Goal: Information Seeking & Learning: Find specific fact

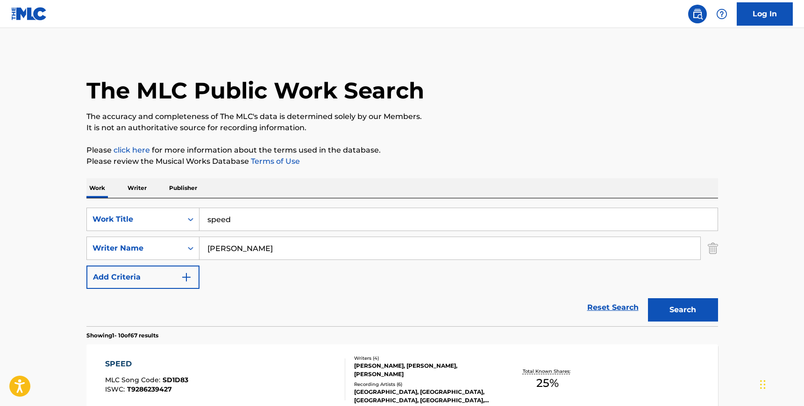
click at [222, 226] on input "speed" at bounding box center [458, 219] width 518 height 22
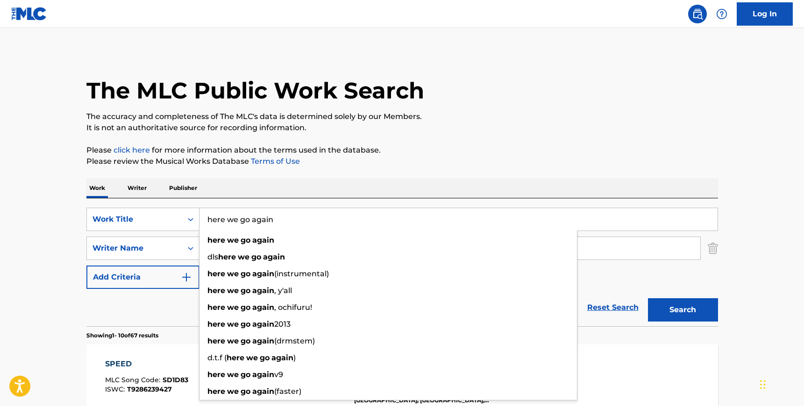
type input "here we go again"
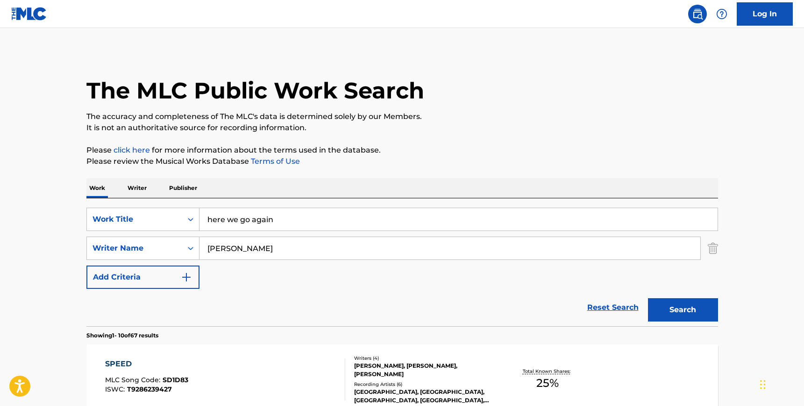
click at [230, 202] on div "SearchWithCriteria1fde2c45-2f37-41c1-9635-8543b7ab78bd Work Title here we go ag…" at bounding box center [401, 262] width 631 height 128
click at [230, 248] on input "[PERSON_NAME]" at bounding box center [449, 248] width 501 height 22
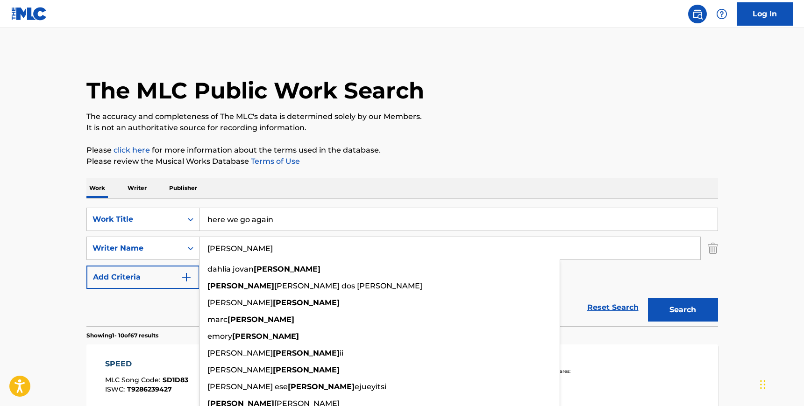
click at [230, 248] on input "[PERSON_NAME]" at bounding box center [449, 248] width 501 height 22
paste input "Camara"
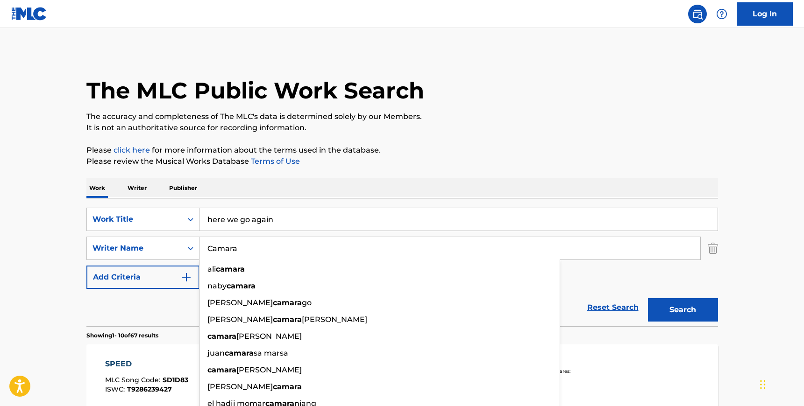
type input "Camara"
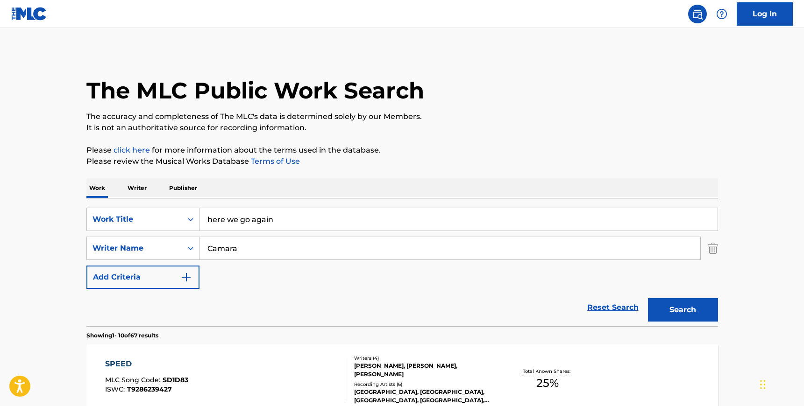
click at [697, 303] on button "Search" at bounding box center [683, 309] width 70 height 23
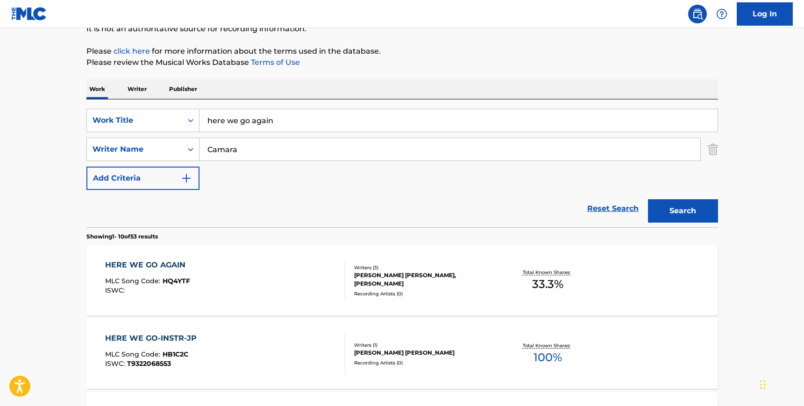
scroll to position [117, 0]
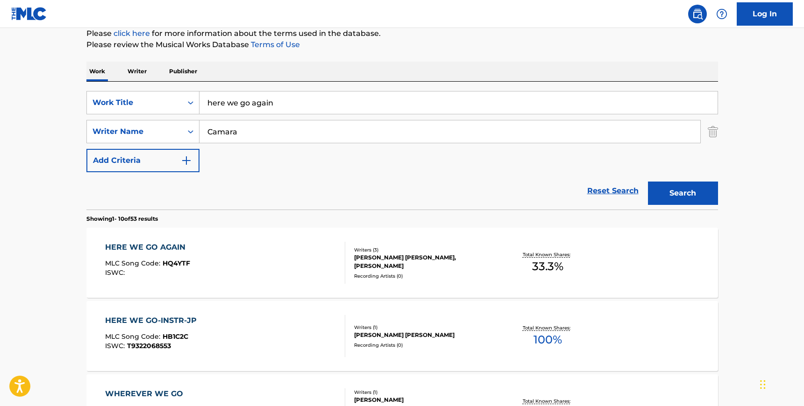
click at [420, 251] on div "Writers ( 3 )" at bounding box center [424, 250] width 141 height 7
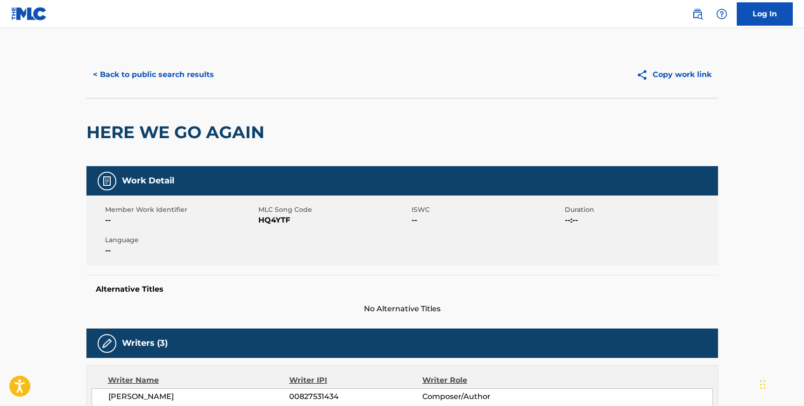
click at [278, 219] on span "HQ4YTF" at bounding box center [333, 220] width 151 height 11
copy span "HQ4YTF"
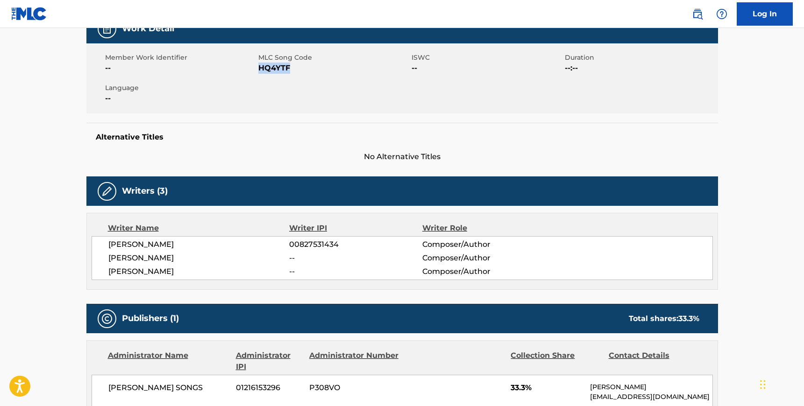
scroll to position [151, 0]
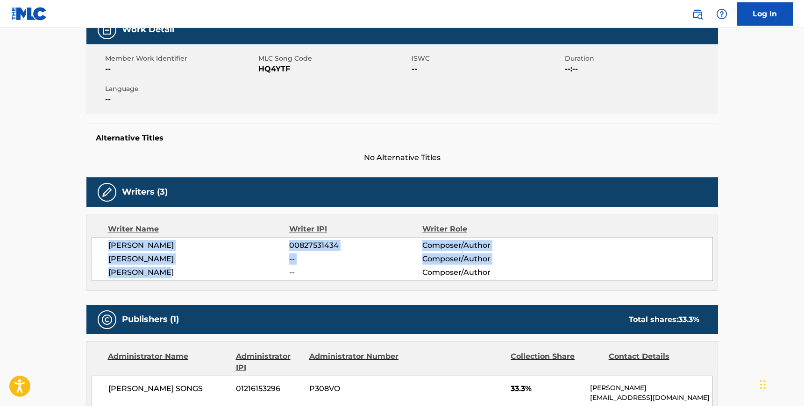
drag, startPoint x: 109, startPoint y: 245, endPoint x: 167, endPoint y: 271, distance: 63.7
click at [167, 271] on div "[PERSON_NAME] 00827531434 Composer/Author [PERSON_NAME] -- Composer/Author [PER…" at bounding box center [402, 259] width 621 height 44
copy div "[PERSON_NAME] 00827531434 Composer/Author [PERSON_NAME] -- Composer/Author [PER…"
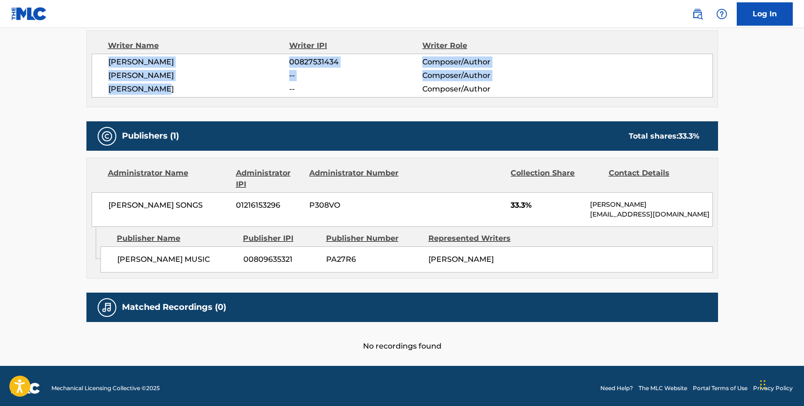
scroll to position [339, 0]
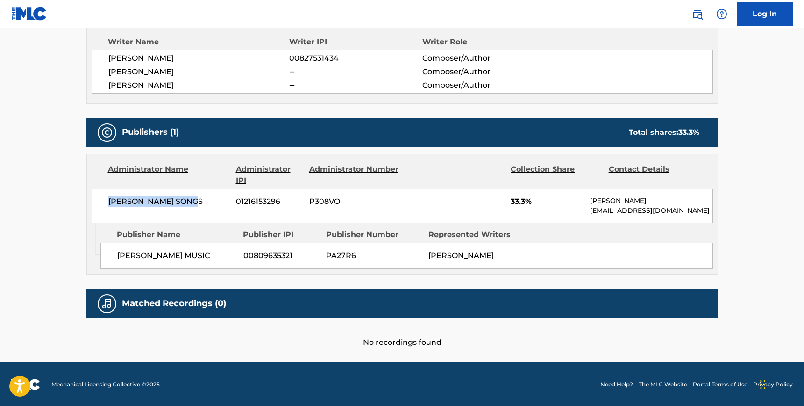
drag, startPoint x: 108, startPoint y: 202, endPoint x: 197, endPoint y: 200, distance: 89.2
click at [197, 200] on span "[PERSON_NAME] SONGS" at bounding box center [168, 201] width 121 height 11
copy span "[PERSON_NAME] SONGS"
drag, startPoint x: 116, startPoint y: 255, endPoint x: 211, endPoint y: 257, distance: 94.8
click at [211, 257] on span "[PERSON_NAME] MUSIC" at bounding box center [176, 255] width 119 height 11
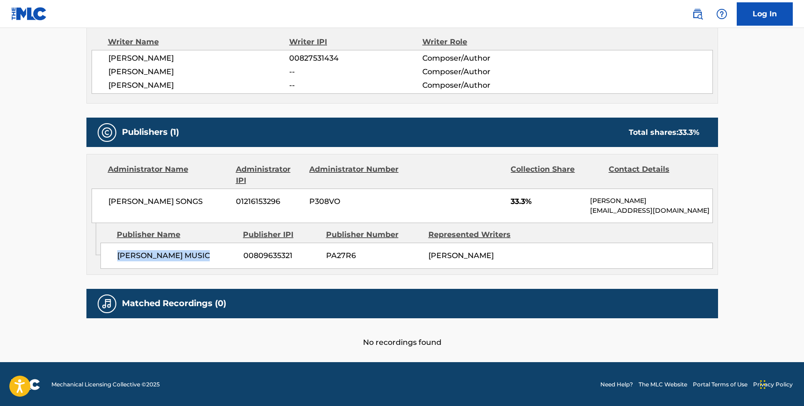
copy span "[PERSON_NAME] MUSIC"
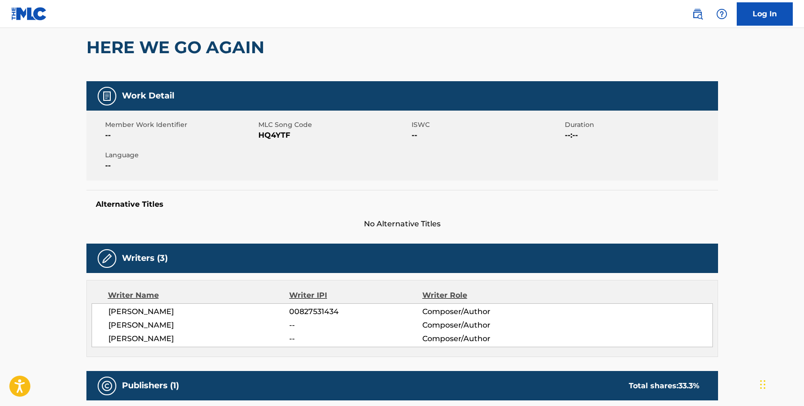
scroll to position [0, 0]
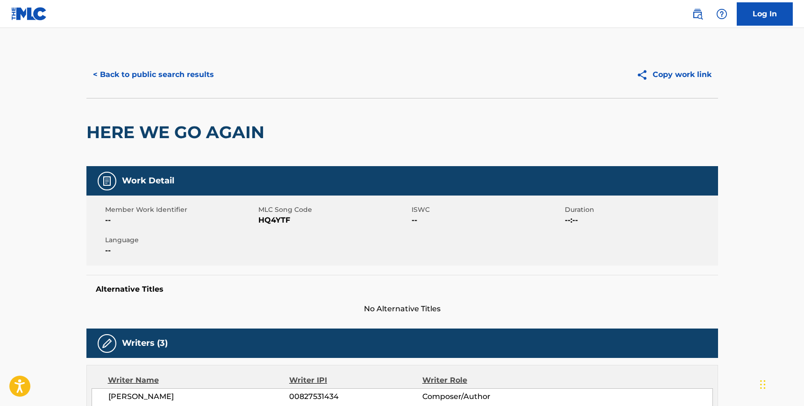
click at [157, 78] on button "< Back to public search results" at bounding box center [153, 74] width 134 height 23
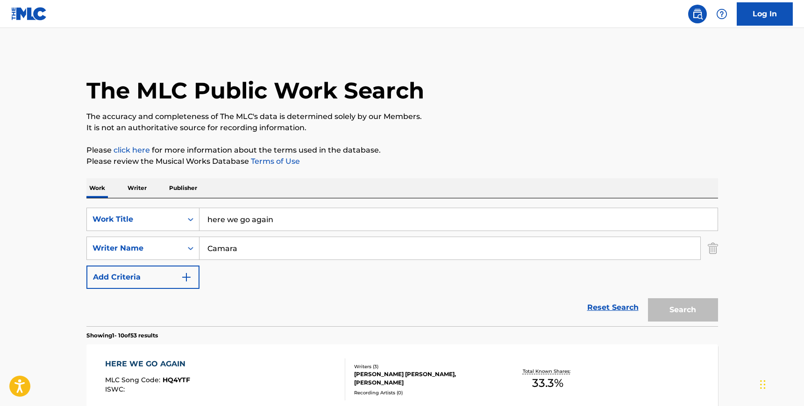
scroll to position [117, 0]
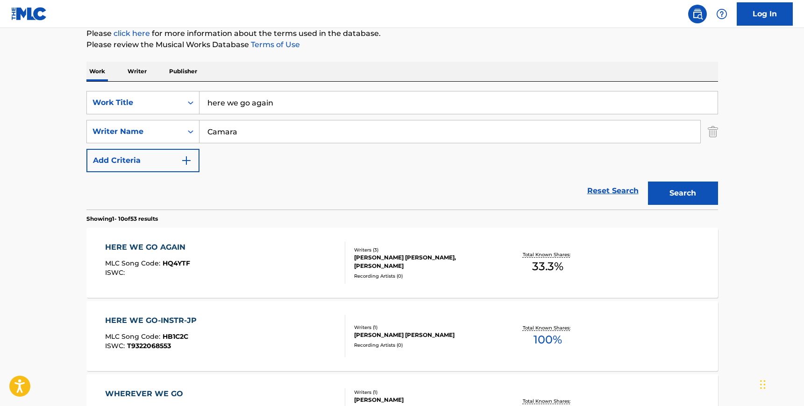
click at [258, 96] on input "here we go again" at bounding box center [458, 103] width 518 height 22
type input "pop n olive"
click at [268, 84] on div "SearchWithCriteria1fde2c45-2f37-41c1-9635-8543b7ab78bd Work Title pop n olive S…" at bounding box center [401, 146] width 631 height 128
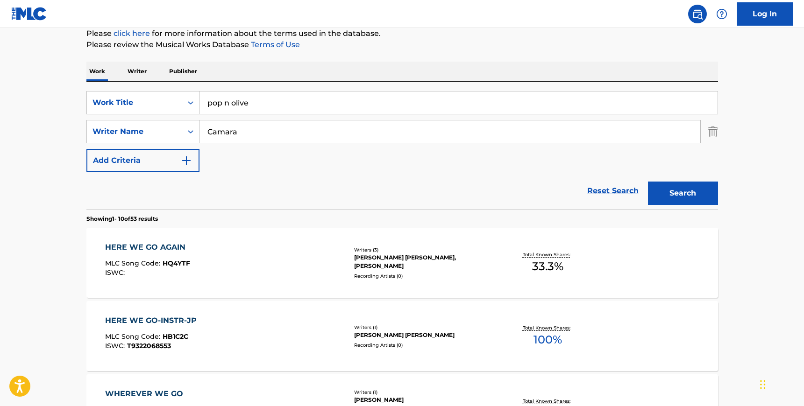
click at [240, 121] on input "Camara" at bounding box center [449, 131] width 501 height 22
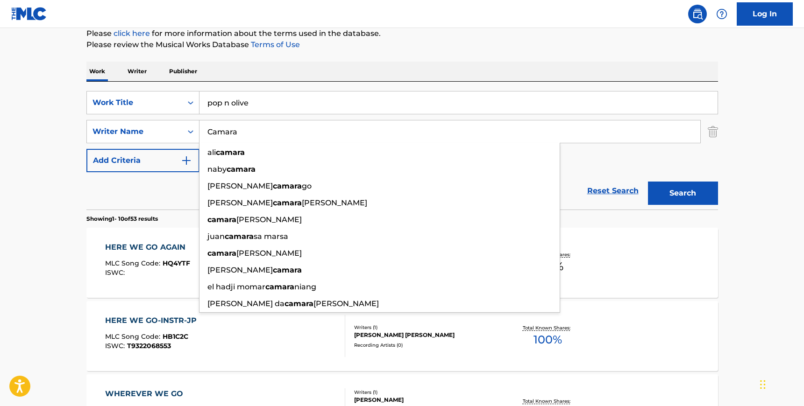
paste input "Nicholls"
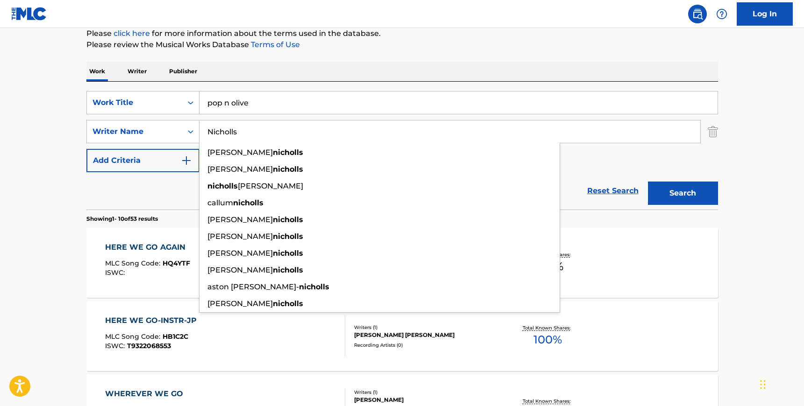
type input "Nicholls"
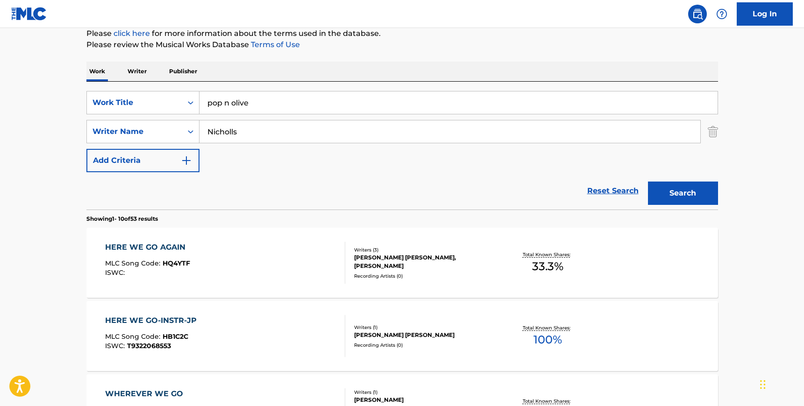
click at [685, 191] on button "Search" at bounding box center [683, 193] width 70 height 23
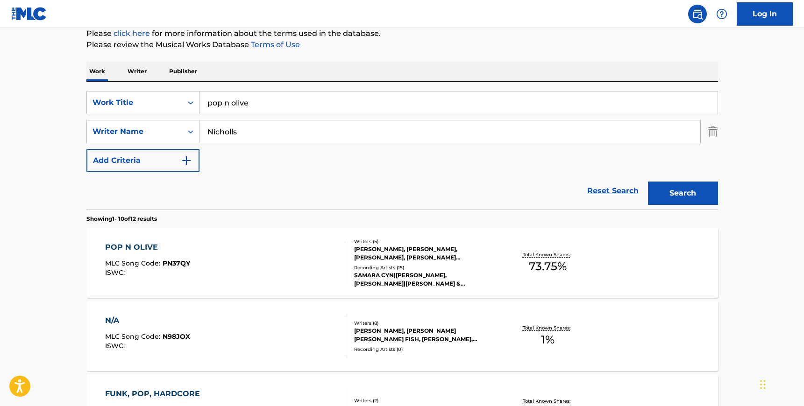
click at [269, 233] on div "POP N OLIVE MLC Song Code : PN37QY ISWC : Writers ( 5 ) [PERSON_NAME], [PERSON_…" at bounding box center [401, 263] width 631 height 70
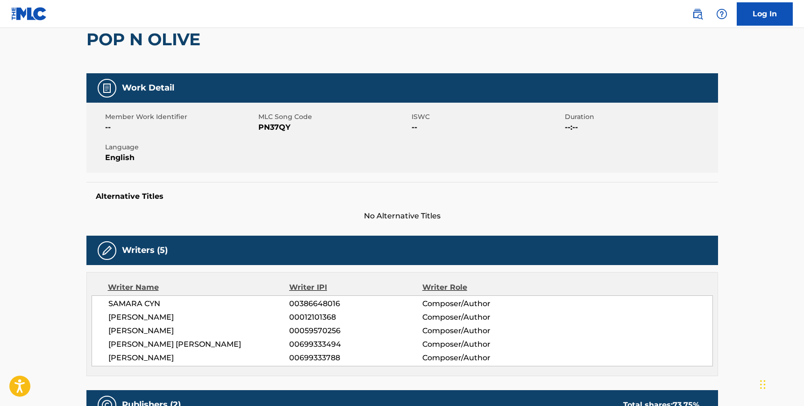
scroll to position [96, 0]
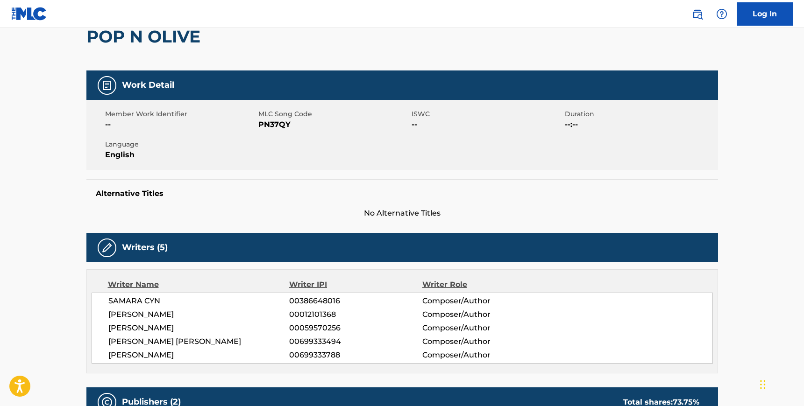
click at [270, 120] on span "PN37QY" at bounding box center [333, 124] width 151 height 11
copy span "PN37QY"
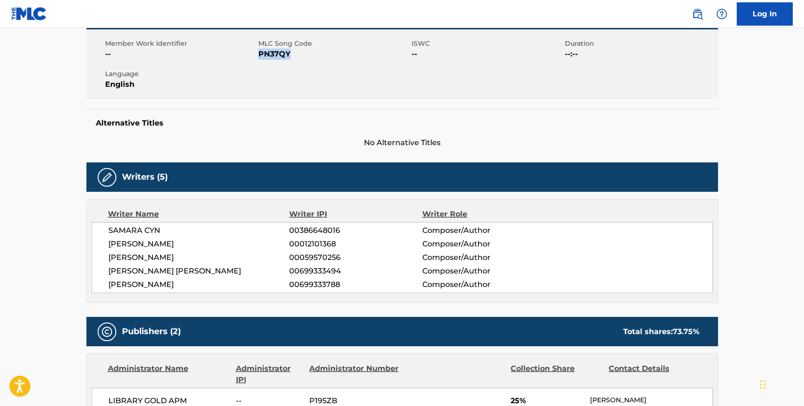
scroll to position [157, 0]
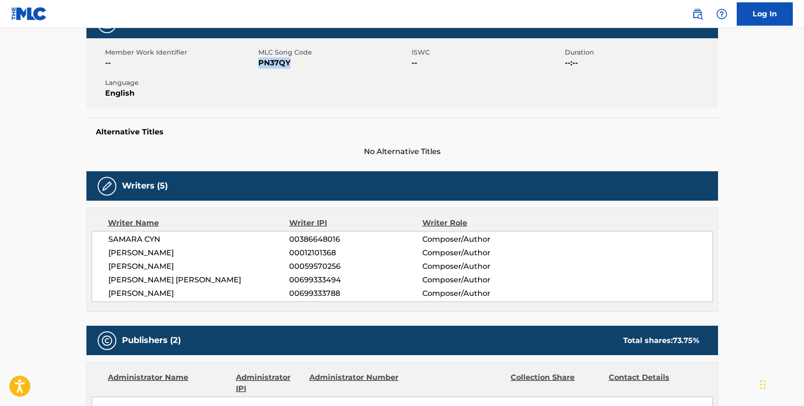
drag, startPoint x: 108, startPoint y: 240, endPoint x: 190, endPoint y: 298, distance: 100.4
click at [190, 298] on div "SAMARA CYN 00386648016 Composer/Author [PERSON_NAME] 00012101368 Composer/Autho…" at bounding box center [402, 266] width 621 height 71
copy div "SAMARA CYN 00386648016 Composer/Author [PERSON_NAME] 00012101368 Composer/Autho…"
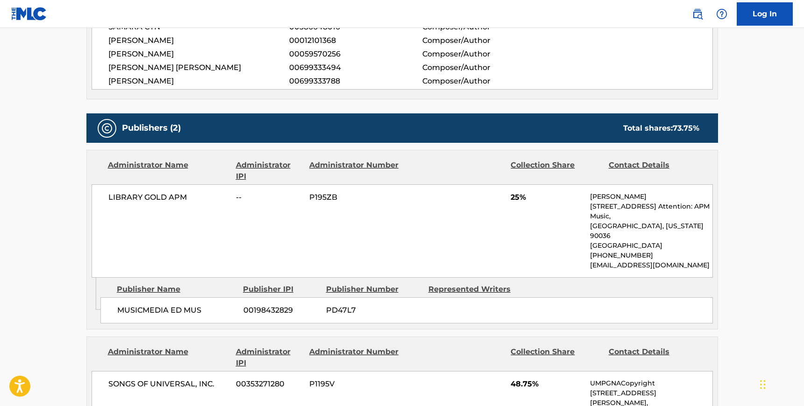
scroll to position [373, 0]
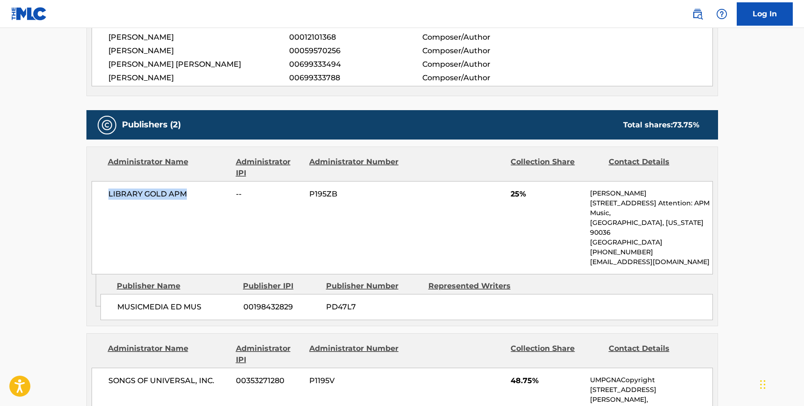
drag, startPoint x: 189, startPoint y: 195, endPoint x: 106, endPoint y: 193, distance: 82.2
click at [106, 193] on div "LIBRARY GOLD APM -- P195ZB 25% Connor Marks [STREET_ADDRESS][US_STATE] [PHONE_N…" at bounding box center [402, 227] width 621 height 93
copy span "LIBRARY GOLD APM"
drag, startPoint x: 201, startPoint y: 297, endPoint x: 118, endPoint y: 298, distance: 83.1
click at [118, 302] on span "MUSICMEDIA ED MUS" at bounding box center [176, 307] width 119 height 11
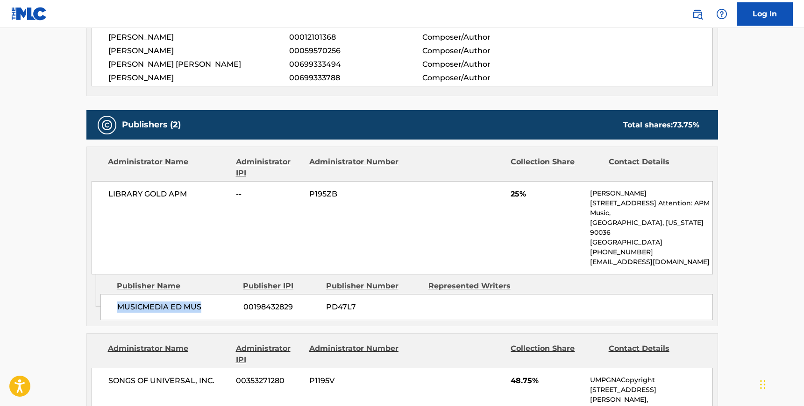
copy span "MUSICMEDIA ED MUS"
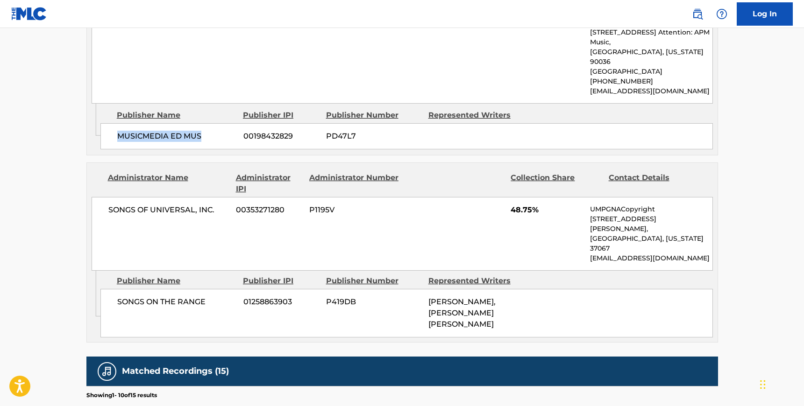
scroll to position [548, 0]
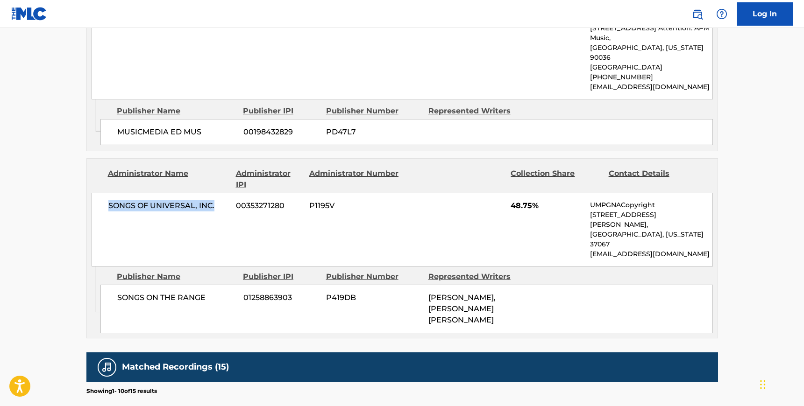
drag, startPoint x: 108, startPoint y: 194, endPoint x: 220, endPoint y: 198, distance: 111.7
click at [221, 200] on span "SONGS OF UNIVERSAL, INC." at bounding box center [168, 205] width 121 height 11
copy span "SONGS OF UNIVERSAL, INC."
drag, startPoint x: 208, startPoint y: 272, endPoint x: 119, endPoint y: 266, distance: 89.4
click at [119, 285] on div "SONGS ON THE RANGE 01258863903 P419DB [PERSON_NAME], [PERSON_NAME] [PERSON_NAME]" at bounding box center [406, 309] width 612 height 49
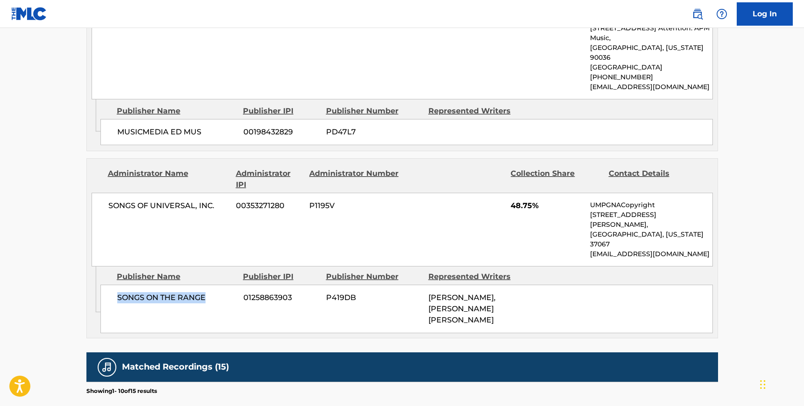
copy span "SONGS ON THE RANGE"
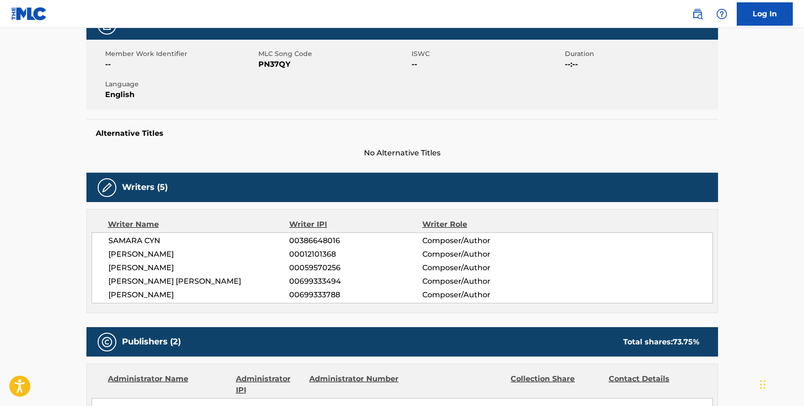
scroll to position [155, 0]
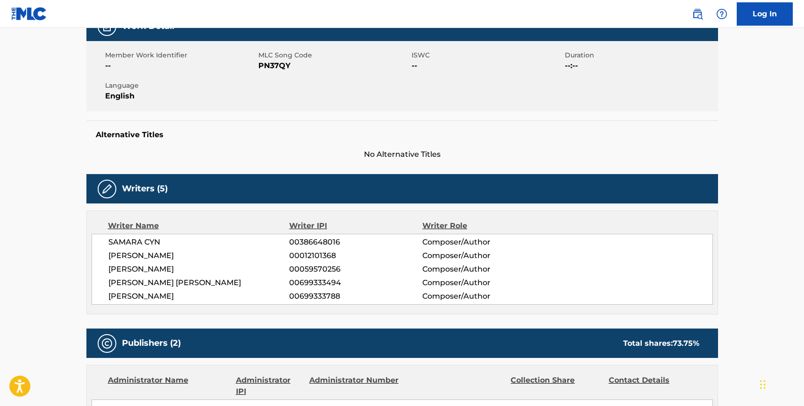
drag, startPoint x: 153, startPoint y: 294, endPoint x: 194, endPoint y: 297, distance: 40.8
click at [194, 297] on span "[PERSON_NAME]" at bounding box center [198, 296] width 181 height 11
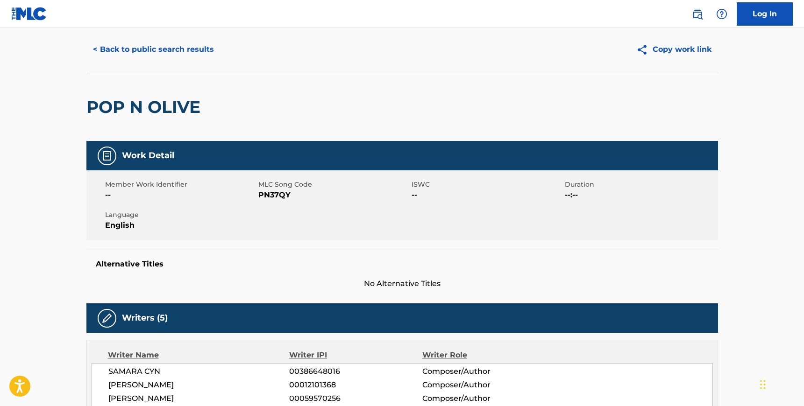
scroll to position [0, 0]
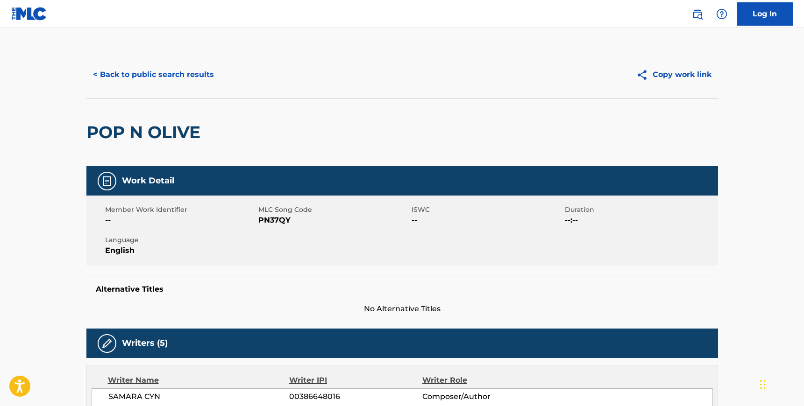
click at [158, 85] on button "< Back to public search results" at bounding box center [153, 74] width 134 height 23
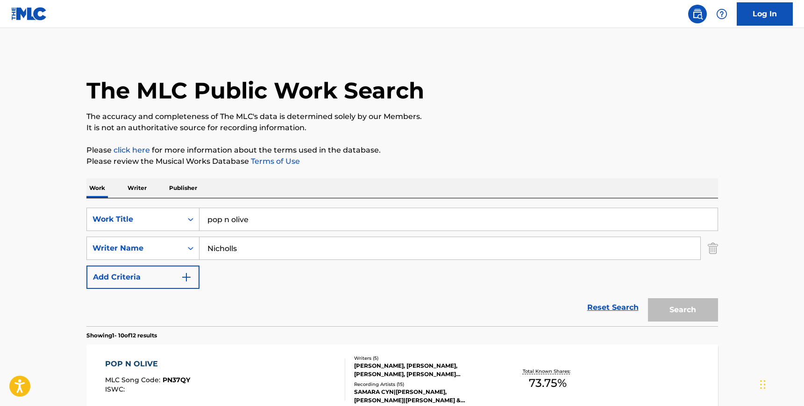
scroll to position [116, 0]
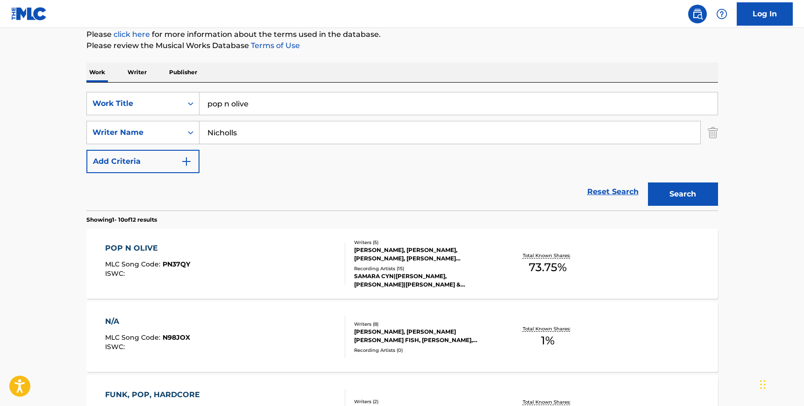
click at [250, 128] on input "Nicholls" at bounding box center [449, 132] width 501 height 22
paste input "Chukwuma"
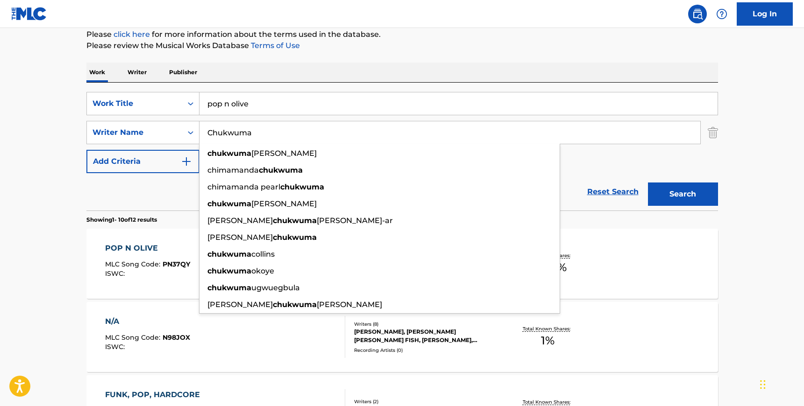
type input "Chukwuma"
click at [238, 105] on input "pop n olive" at bounding box center [458, 103] width 518 height 22
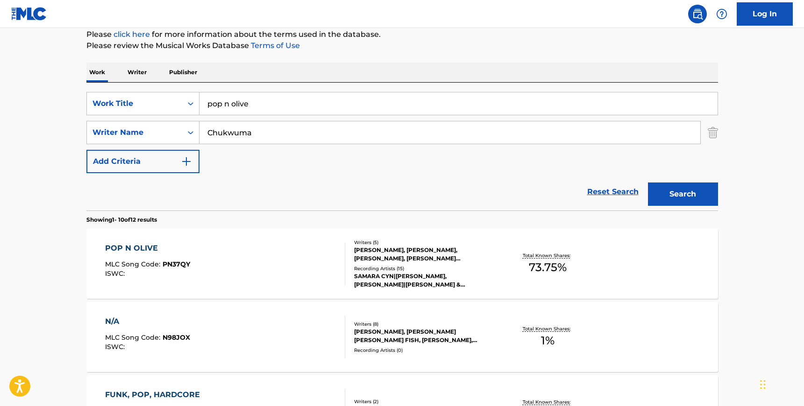
click at [238, 105] on input "pop n olive" at bounding box center [458, 103] width 518 height 22
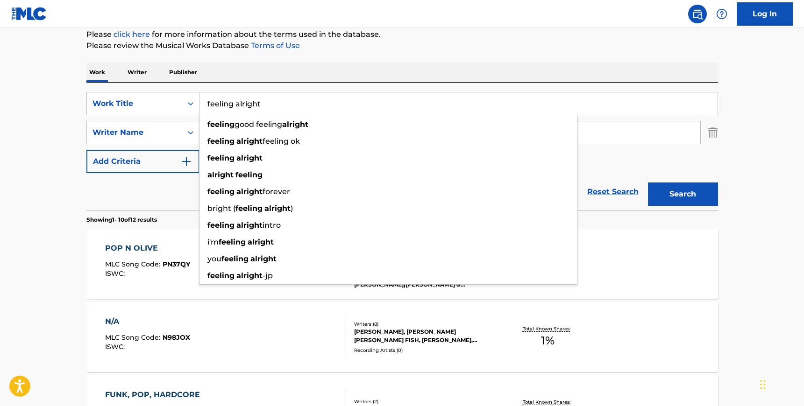
type input "feeling alright"
click at [648, 183] on button "Search" at bounding box center [683, 194] width 70 height 23
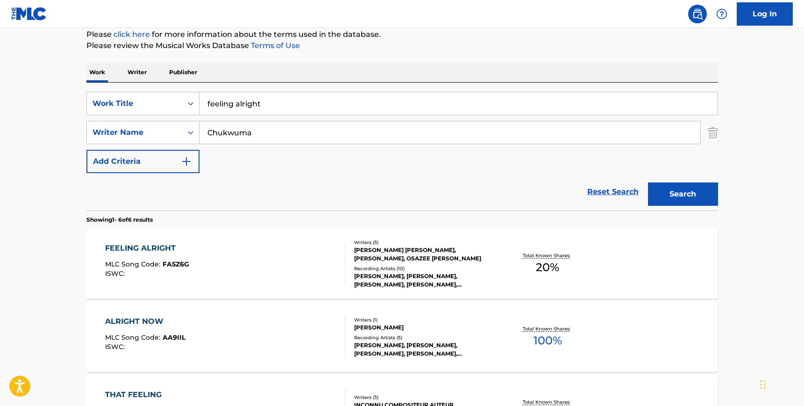
click at [245, 245] on div "FEELING ALRIGHT MLC Song Code : FA5Z6G ISWC :" at bounding box center [225, 264] width 240 height 42
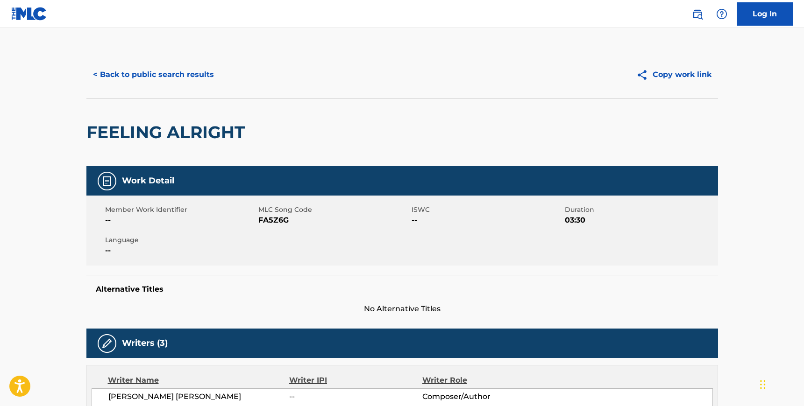
click at [282, 219] on span "FA5Z6G" at bounding box center [333, 220] width 151 height 11
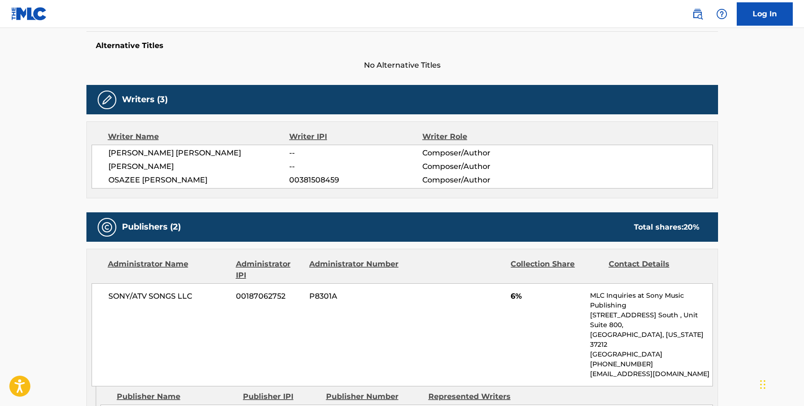
scroll to position [247, 0]
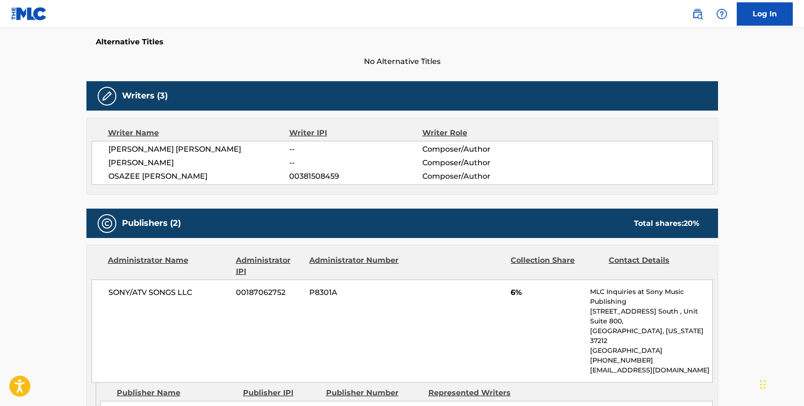
drag, startPoint x: 108, startPoint y: 150, endPoint x: 217, endPoint y: 182, distance: 113.3
click at [217, 182] on div "[PERSON_NAME] [PERSON_NAME] -- Composer/Author [PERSON_NAME] -- Composer/Author…" at bounding box center [402, 163] width 621 height 44
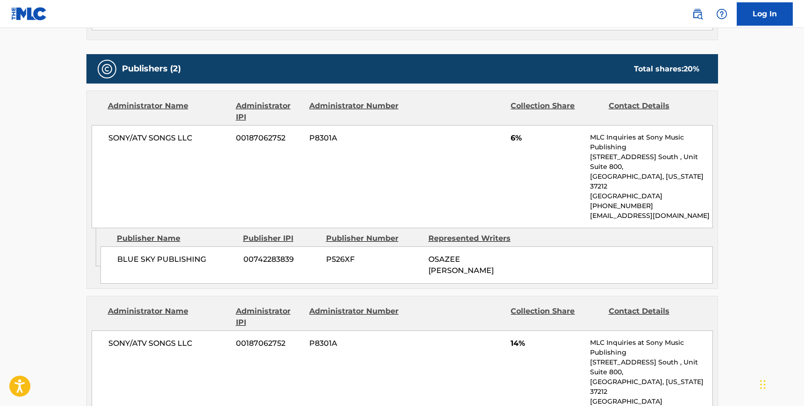
scroll to position [409, 0]
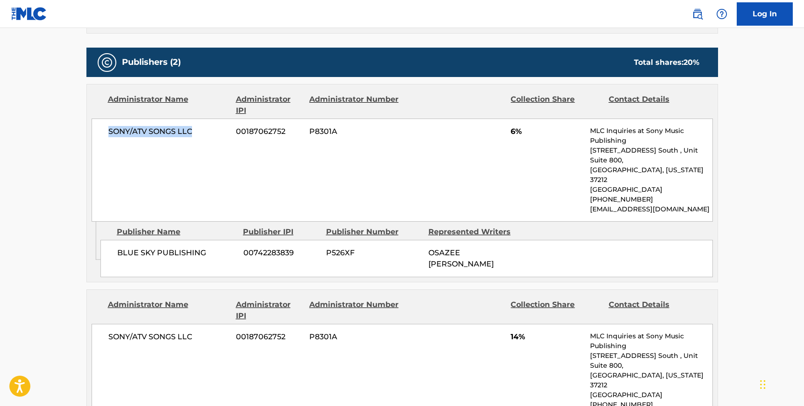
drag, startPoint x: 197, startPoint y: 131, endPoint x: 104, endPoint y: 130, distance: 93.4
click at [104, 130] on div "SONY/ATV SONGS LLC 00187062752 P8301A 6% MLC Inquiries at Sony Music Publishing…" at bounding box center [402, 170] width 621 height 103
drag, startPoint x: 202, startPoint y: 233, endPoint x: 115, endPoint y: 231, distance: 86.9
click at [115, 240] on div "BLUE SKY PUBLISHING 00742283839 P526XF OSAZEE [PERSON_NAME]" at bounding box center [406, 258] width 612 height 37
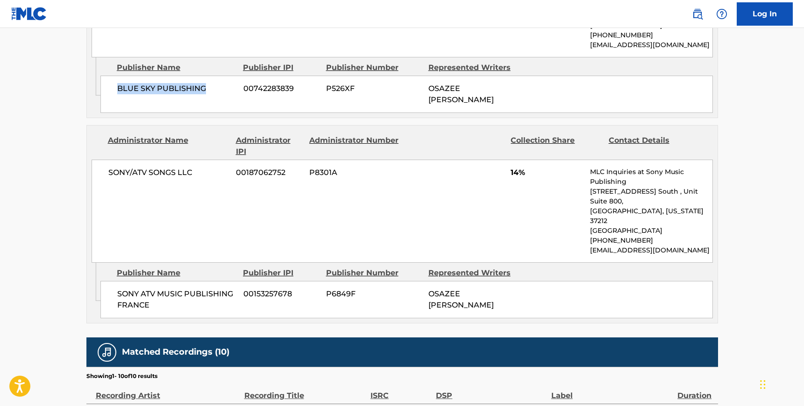
scroll to position [588, 0]
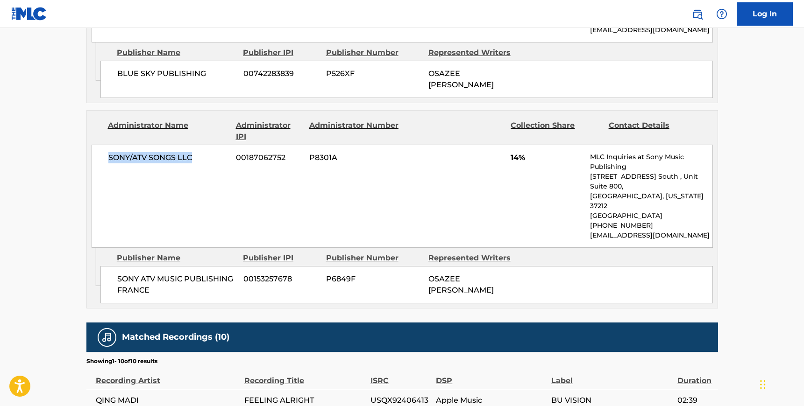
drag, startPoint x: 197, startPoint y: 134, endPoint x: 110, endPoint y: 135, distance: 87.3
click at [110, 152] on span "SONY/ATV SONGS LLC" at bounding box center [168, 157] width 121 height 11
drag, startPoint x: 153, startPoint y: 247, endPoint x: 105, endPoint y: 234, distance: 49.7
click at [105, 266] on div "SONY ATV MUSIC PUBLISHING FRANCE 00153257678 P6849F OSAZEE [PERSON_NAME]" at bounding box center [406, 284] width 612 height 37
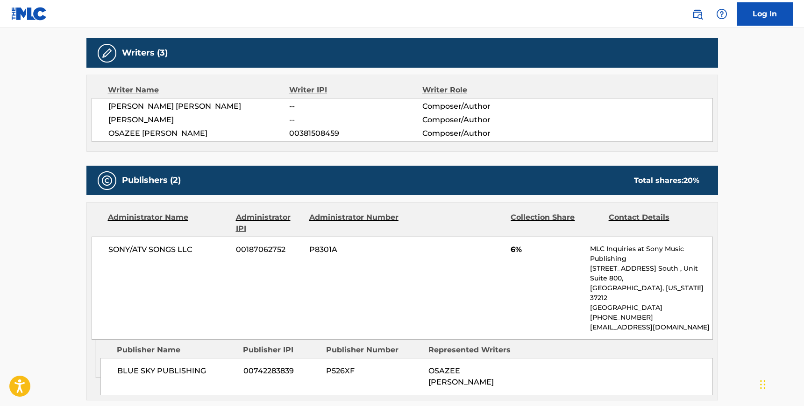
scroll to position [288, 0]
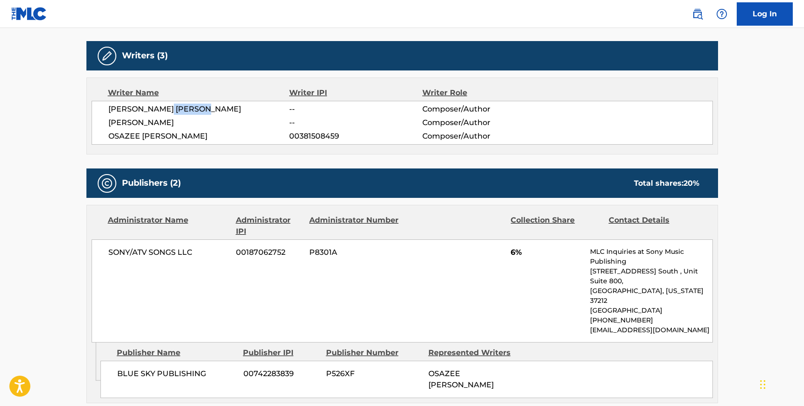
drag, startPoint x: 175, startPoint y: 109, endPoint x: 236, endPoint y: 110, distance: 61.7
click at [236, 110] on span "[PERSON_NAME] [PERSON_NAME]" at bounding box center [198, 109] width 181 height 11
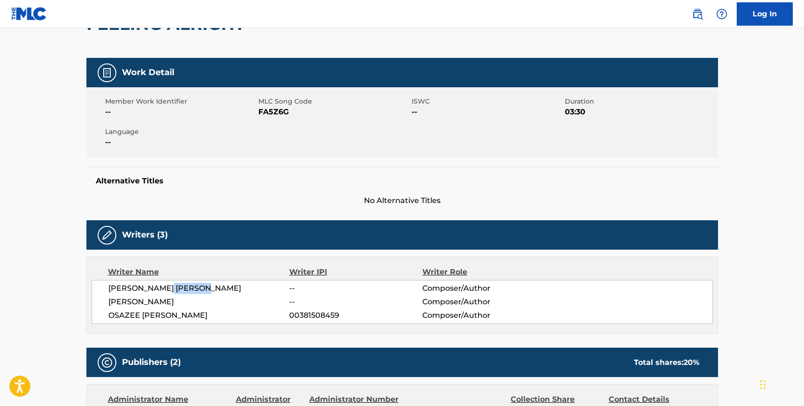
scroll to position [0, 0]
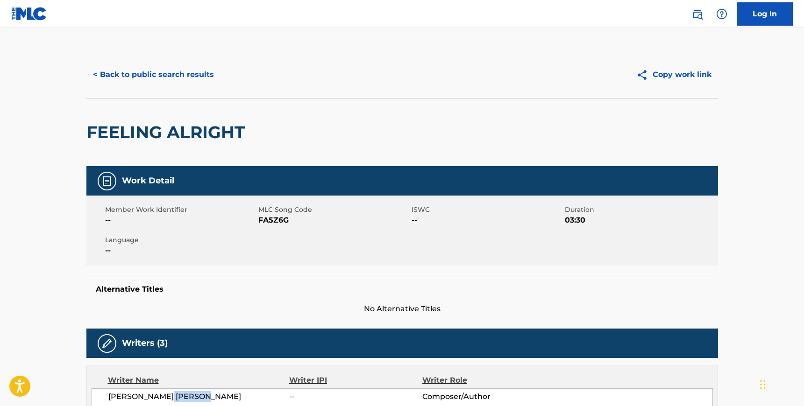
click at [114, 77] on button "< Back to public search results" at bounding box center [153, 74] width 134 height 23
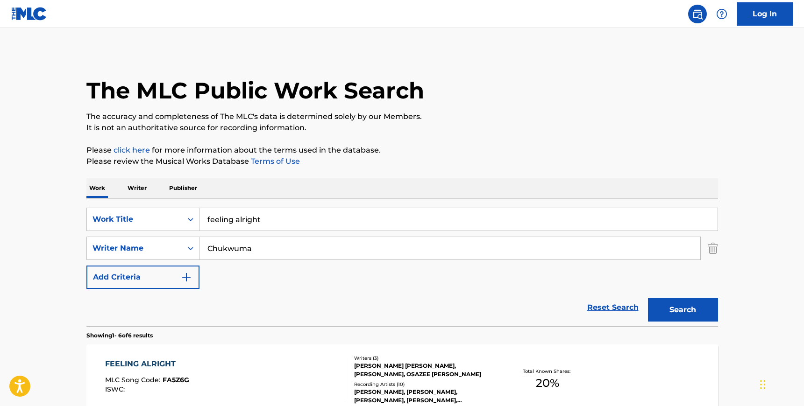
scroll to position [113, 0]
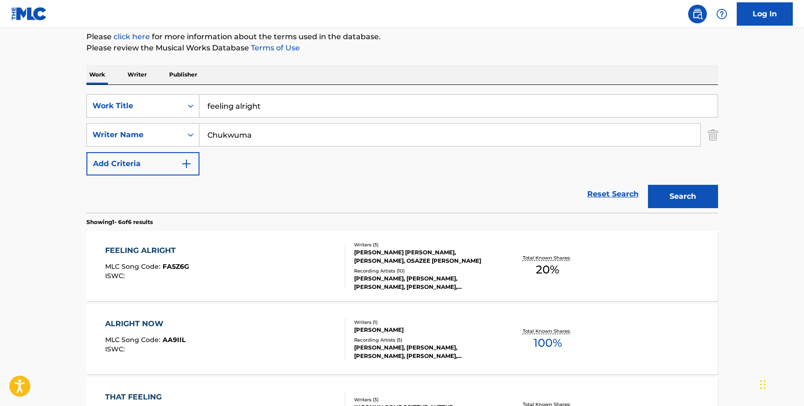
click at [295, 101] on input "feeling alright" at bounding box center [458, 106] width 518 height 22
type input "we hug now"
click at [295, 85] on div "SearchWithCriteria1fde2c45-2f37-41c1-9635-8543b7ab78bd Work Title we hug now no…" at bounding box center [401, 149] width 631 height 128
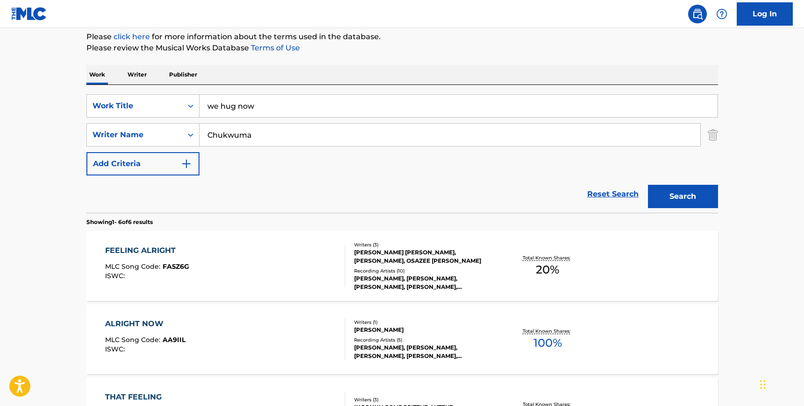
click at [261, 135] on input "Chukwuma" at bounding box center [449, 135] width 501 height 22
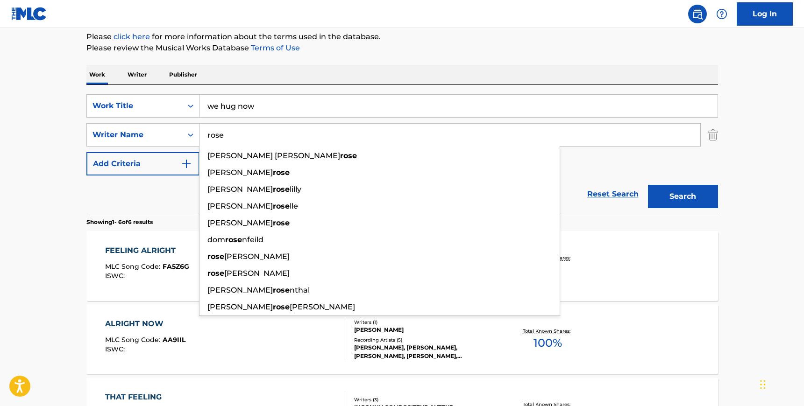
click at [595, 163] on div "SearchWithCriteria1fde2c45-2f37-41c1-9635-8543b7ab78bd Work Title we hug now Se…" at bounding box center [401, 134] width 631 height 81
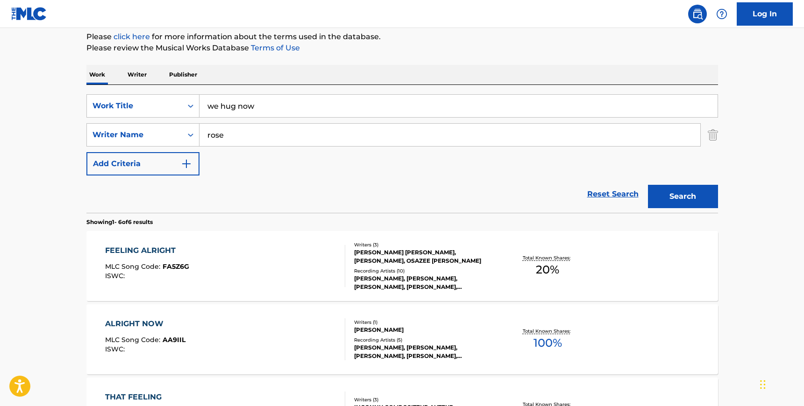
click at [700, 179] on div "Search" at bounding box center [680, 194] width 75 height 37
click at [700, 181] on div "Search" at bounding box center [680, 194] width 75 height 37
click at [686, 205] on button "Search" at bounding box center [683, 196] width 70 height 23
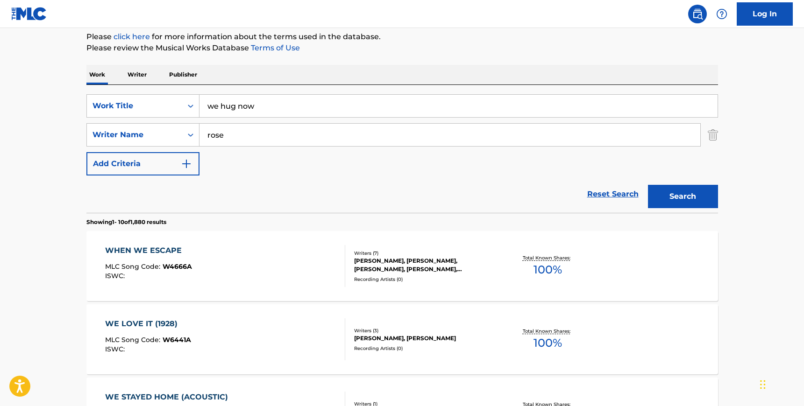
click at [226, 133] on input "rose" at bounding box center [449, 135] width 501 height 22
paste input "STRUCHTEMEYER"
type input "STRUCHTEMEYER"
click at [666, 167] on div "SearchWithCriteria1fde2c45-2f37-41c1-9635-8543b7ab78bd Work Title we hug now Se…" at bounding box center [401, 134] width 631 height 81
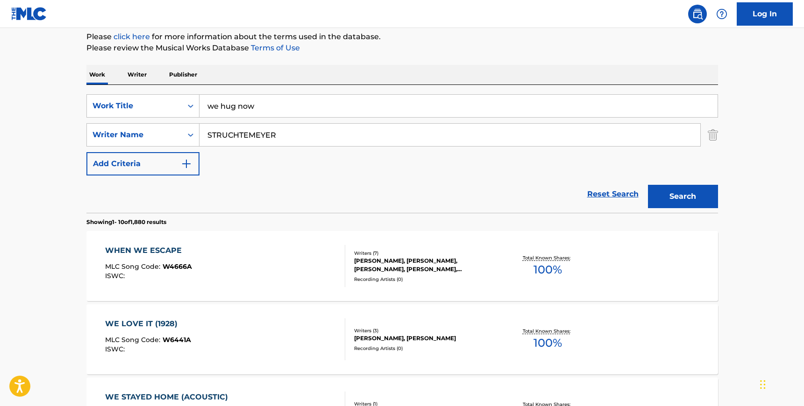
click at [677, 191] on button "Search" at bounding box center [683, 196] width 70 height 23
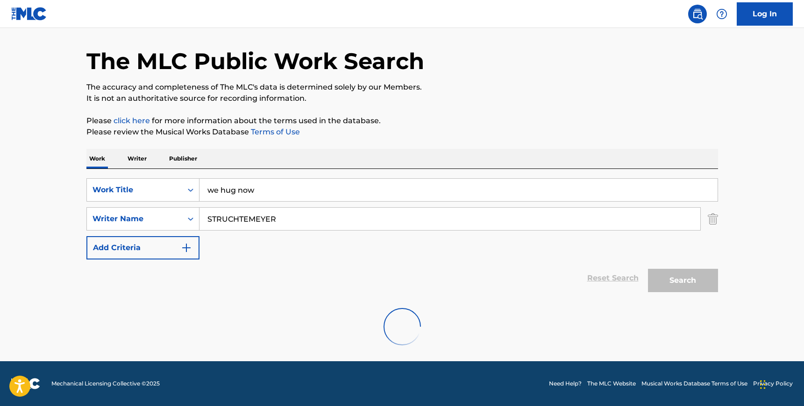
scroll to position [102, 0]
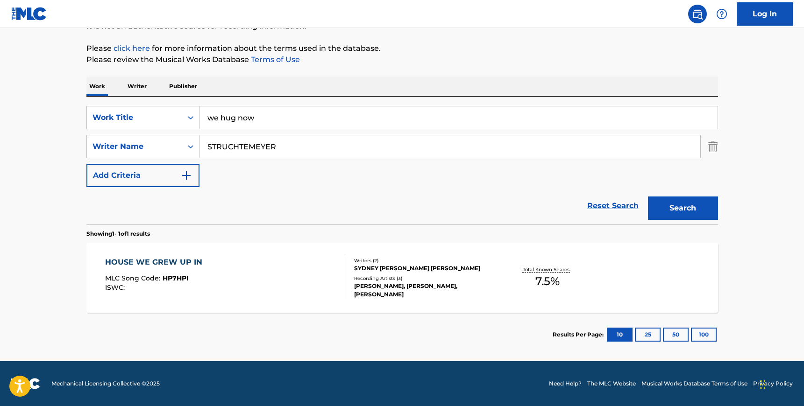
click at [236, 275] on div "HOUSE WE GREW UP IN MLC Song Code : HP7HPI ISWC :" at bounding box center [225, 278] width 240 height 42
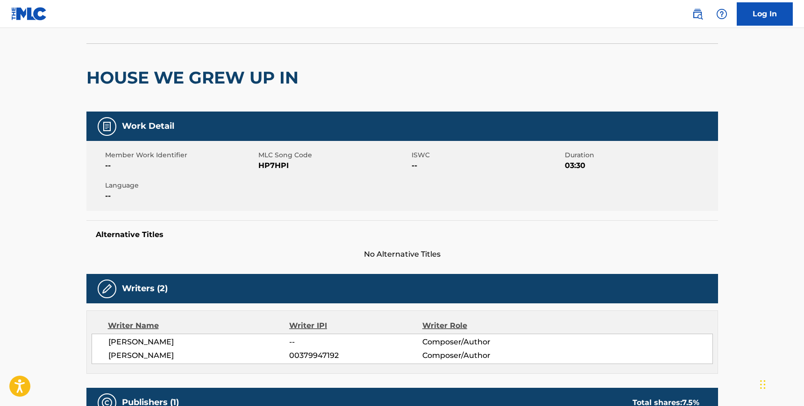
scroll to position [41, 0]
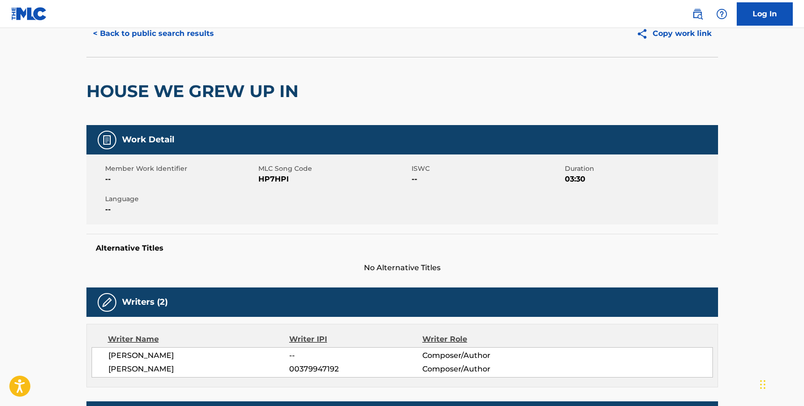
click at [143, 37] on button "< Back to public search results" at bounding box center [153, 33] width 134 height 23
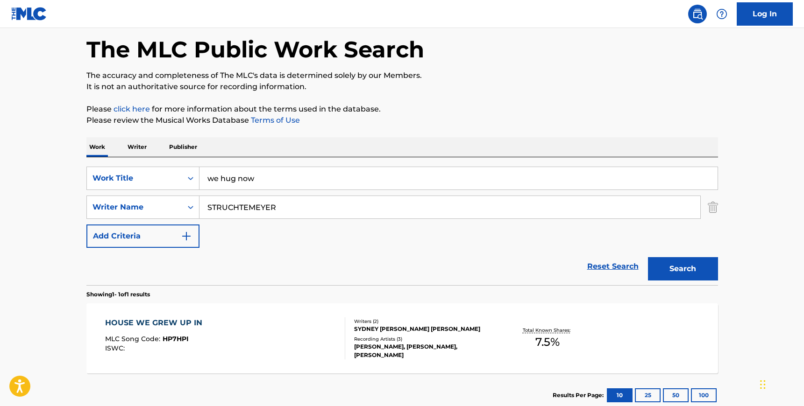
scroll to position [49, 0]
